Goal: Transaction & Acquisition: Book appointment/travel/reservation

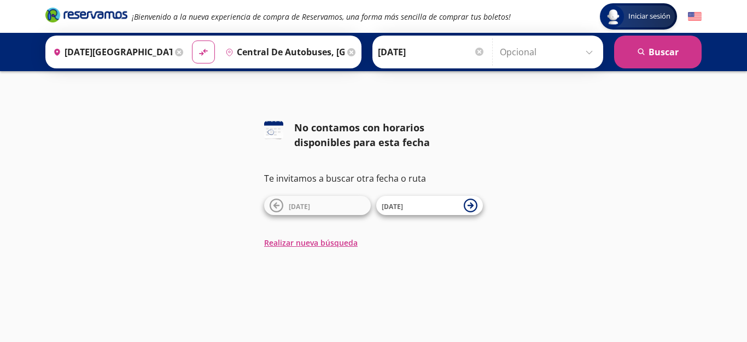
click at [277, 208] on icon at bounding box center [276, 205] width 14 height 14
click at [591, 50] on input "Opcional" at bounding box center [549, 51] width 98 height 27
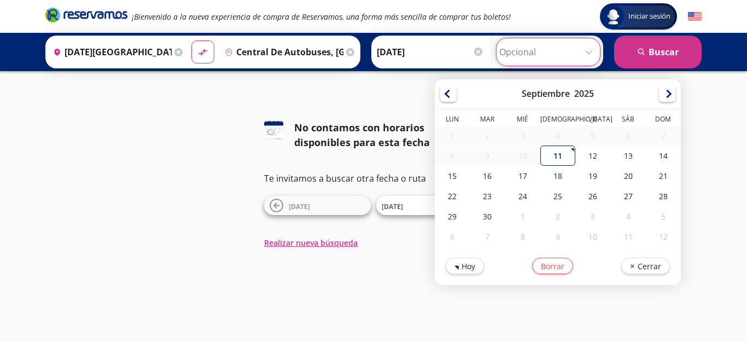
click at [554, 157] on div "11" at bounding box center [556, 155] width 35 height 20
type input "[DATE]"
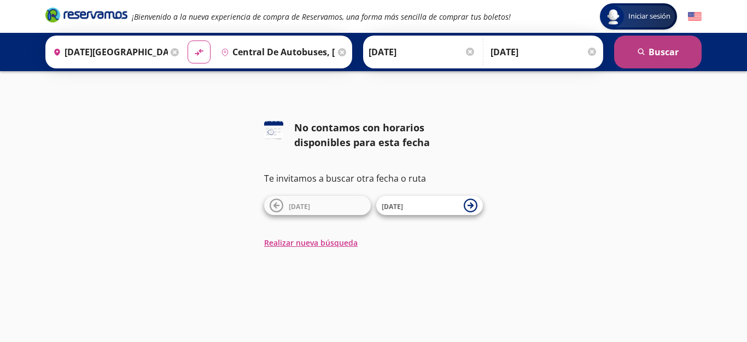
click at [642, 48] on icon "search" at bounding box center [641, 52] width 8 height 8
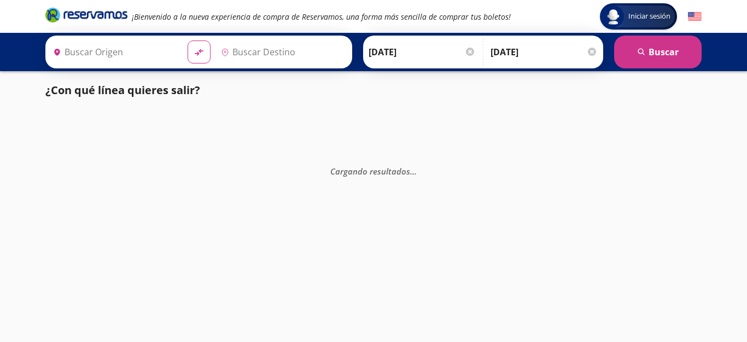
type input "[DATE][GEOGRAPHIC_DATA][PERSON_NAME], [GEOGRAPHIC_DATA]"
type input "Central de Autobuses, México"
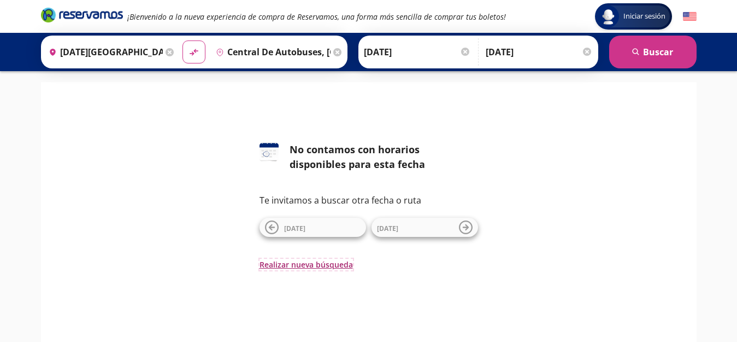
click at [290, 263] on button "Realizar nueva búsqueda" at bounding box center [306, 264] width 93 height 11
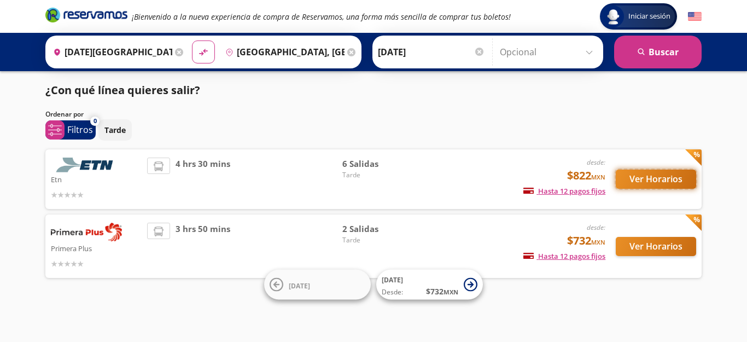
click at [630, 179] on button "Ver Horarios" at bounding box center [655, 178] width 80 height 19
